Goal: Find specific page/section: Find specific page/section

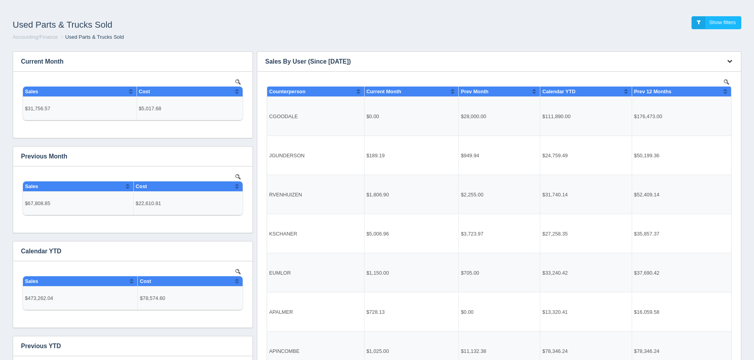
click at [732, 63] on button "button" at bounding box center [729, 61] width 11 height 12
click at [719, 81] on link "View all results" at bounding box center [702, 84] width 63 height 11
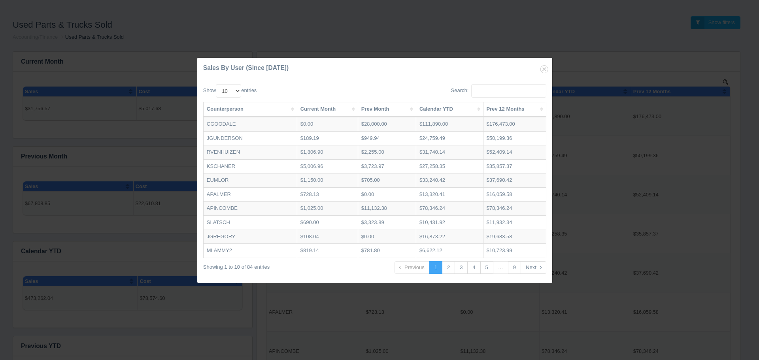
click at [340, 111] on th "Current Month" at bounding box center [327, 109] width 61 height 15
click at [541, 70] on icon "button" at bounding box center [544, 69] width 11 height 11
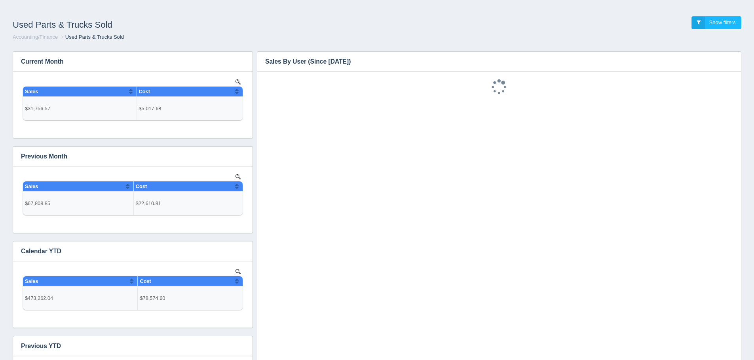
click at [396, 38] on ol "Accounting/Finance Used Parts & Trucks Sold" at bounding box center [376, 38] width 741 height 8
